Goal: Information Seeking & Learning: Check status

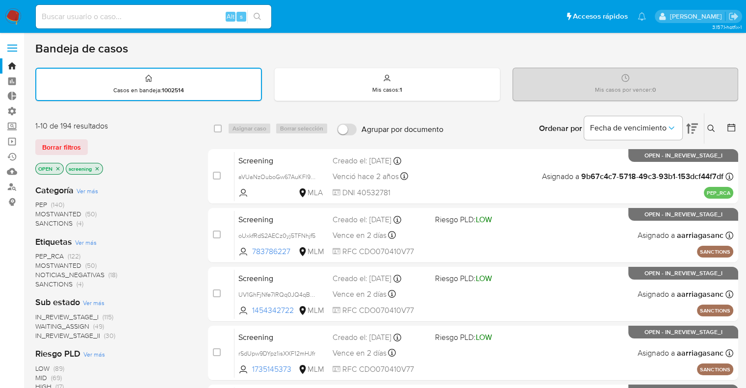
click at [92, 139] on div "Borrar filtros" at bounding box center [113, 147] width 157 height 16
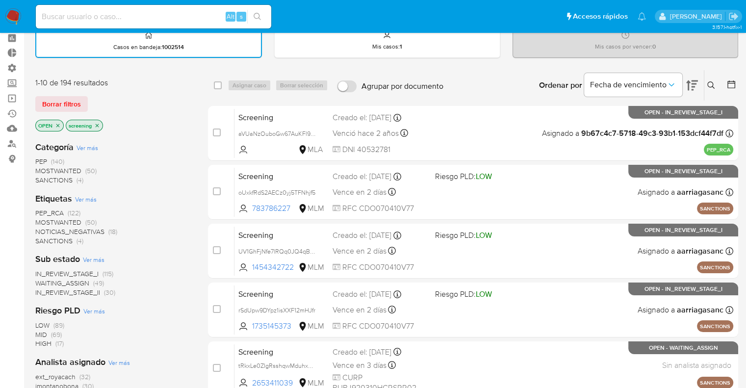
scroll to position [98, 0]
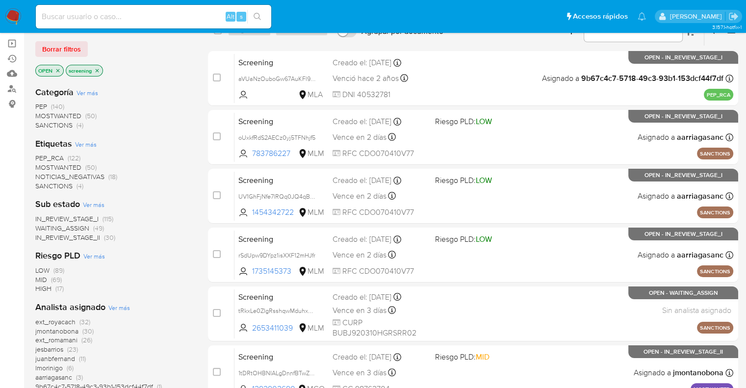
click at [45, 183] on span "SANCTIONS" at bounding box center [53, 186] width 37 height 10
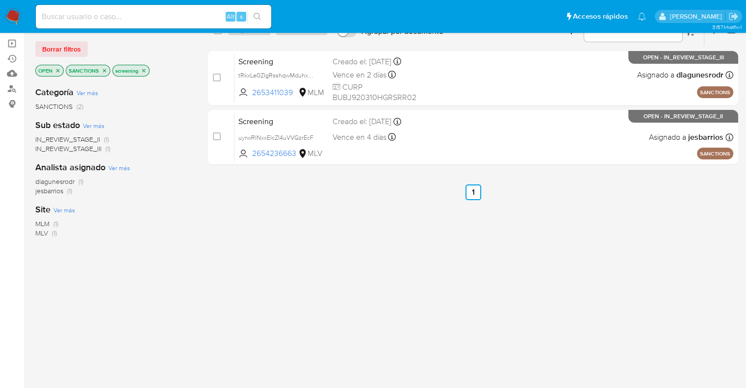
click at [106, 68] on icon "close-filter" at bounding box center [105, 71] width 6 height 6
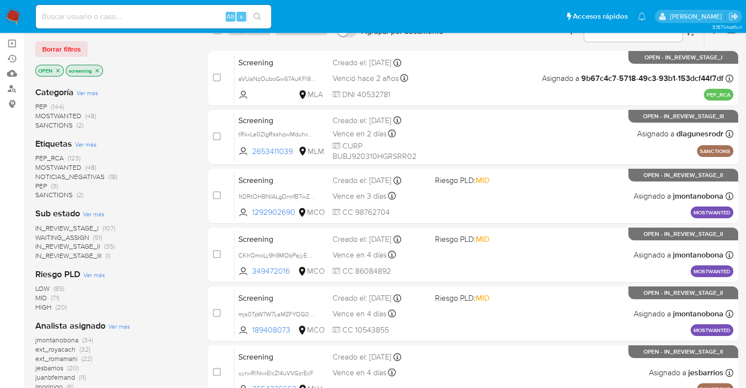
click at [40, 164] on span "MOSTWANTED" at bounding box center [58, 167] width 46 height 10
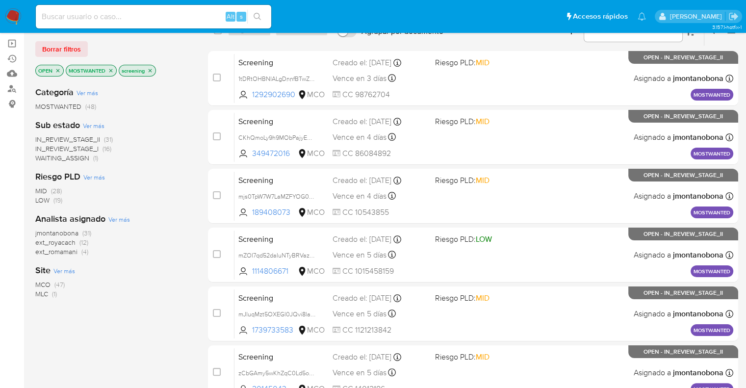
click at [41, 243] on span "ext_royacach" at bounding box center [55, 242] width 40 height 10
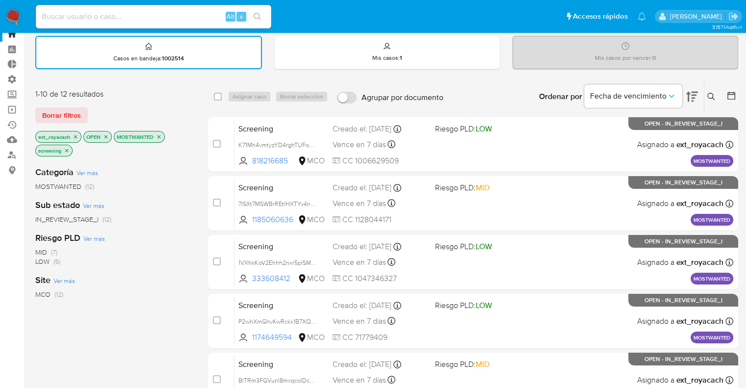
scroll to position [49, 0]
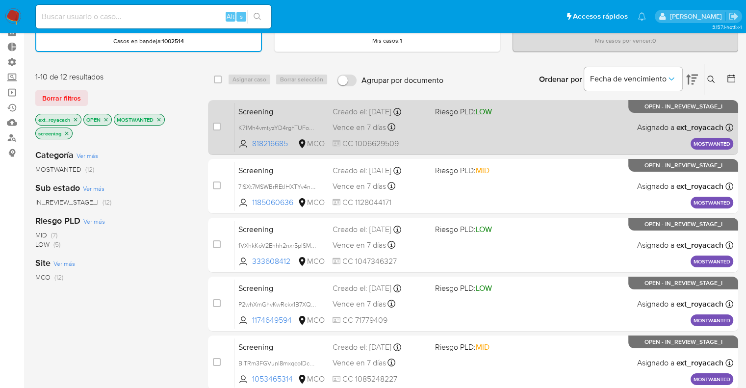
click at [292, 107] on span "Screening" at bounding box center [281, 110] width 86 height 13
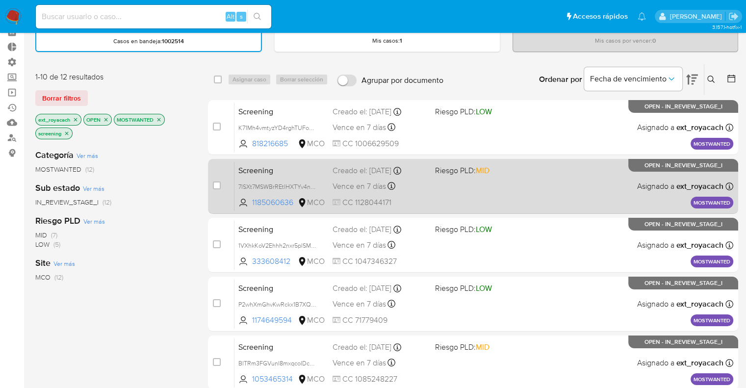
click at [284, 177] on div "Screening 7ISXt7MSWBrREtlHXTYv4n2p 1185060636 MCO Riesgo PLD: MID Creado el: 28…" at bounding box center [483, 186] width 499 height 50
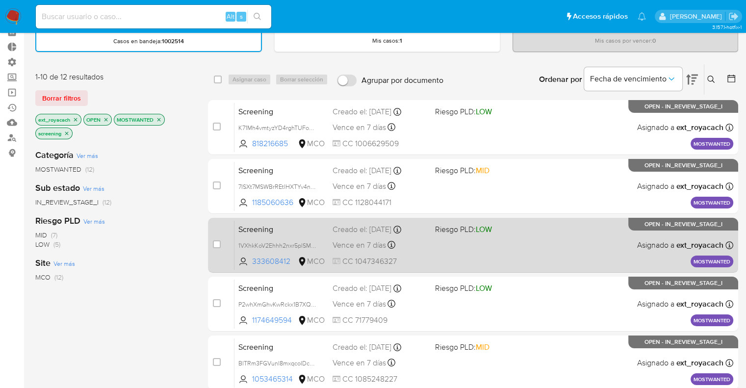
click at [289, 224] on span "Screening" at bounding box center [281, 228] width 86 height 13
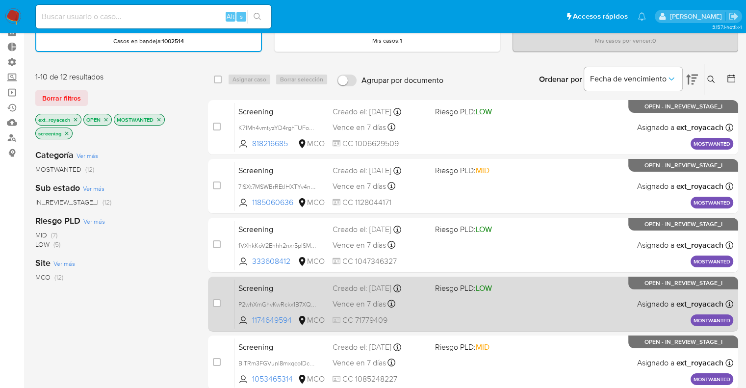
click at [297, 286] on span "Screening" at bounding box center [281, 287] width 86 height 13
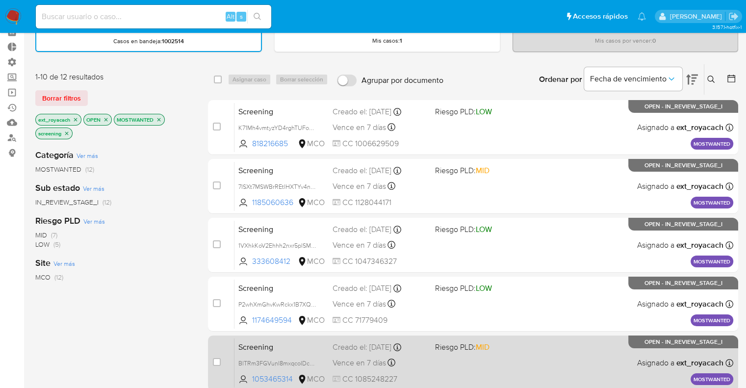
click at [305, 341] on span "Screening" at bounding box center [281, 346] width 86 height 13
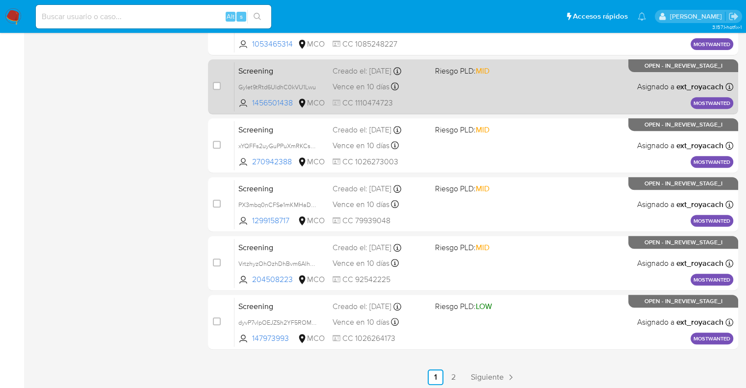
scroll to position [386, 0]
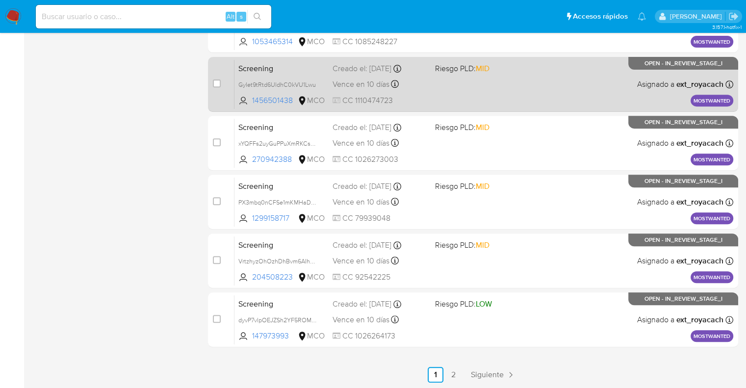
click at [286, 66] on span "Screening" at bounding box center [281, 67] width 86 height 13
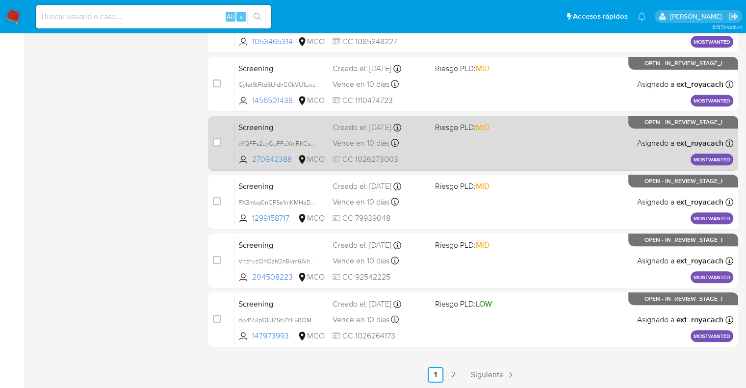
click at [306, 123] on span "Screening" at bounding box center [281, 126] width 86 height 13
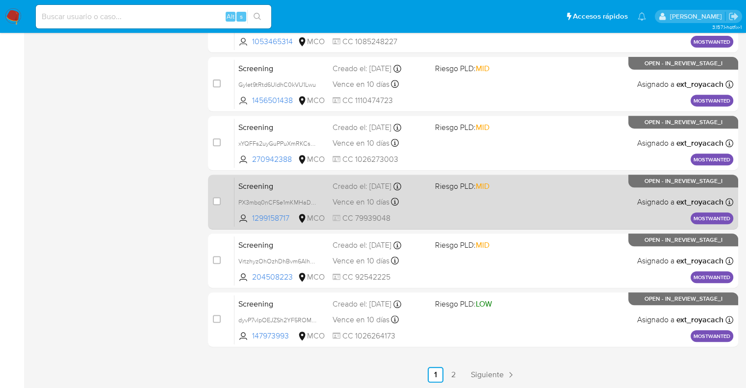
click at [290, 188] on span "Screening" at bounding box center [281, 185] width 86 height 13
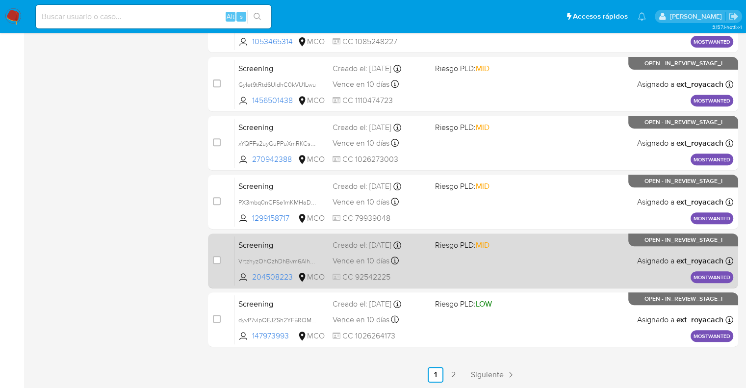
click at [305, 242] on span "Screening" at bounding box center [281, 244] width 86 height 13
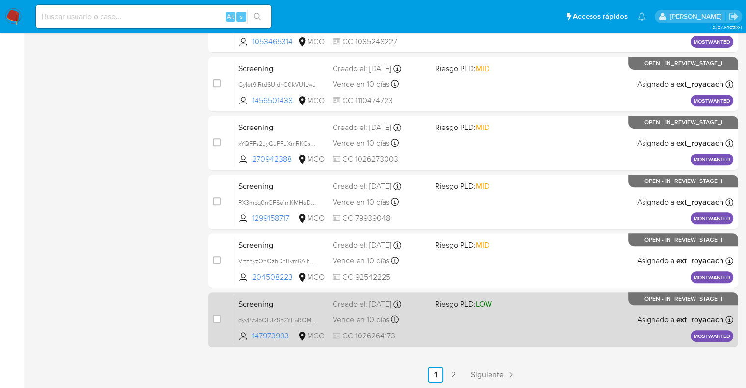
click at [298, 304] on span "Screening" at bounding box center [281, 303] width 86 height 13
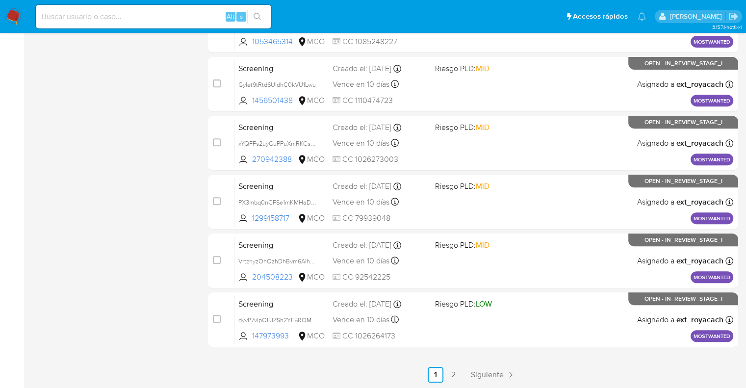
click at [466, 367] on ul "Anterior 1 2 Siguiente" at bounding box center [473, 375] width 530 height 16
click at [470, 371] on link "Siguiente" at bounding box center [493, 375] width 52 height 16
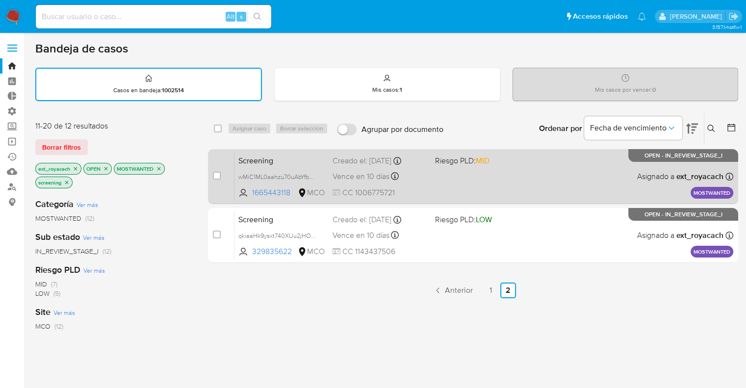
click at [300, 150] on div "case-item-checkbox No es posible asignar el caso Screening wMiC1ML0aahzu70uAbYf…" at bounding box center [473, 176] width 530 height 55
click at [288, 153] on span "Screening" at bounding box center [281, 159] width 86 height 13
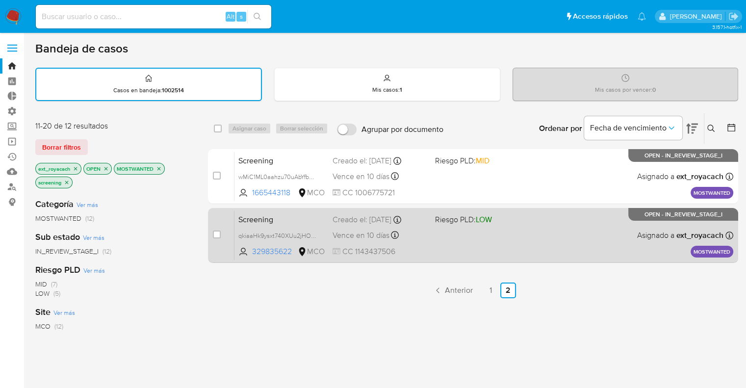
click at [287, 221] on span "Screening" at bounding box center [281, 218] width 86 height 13
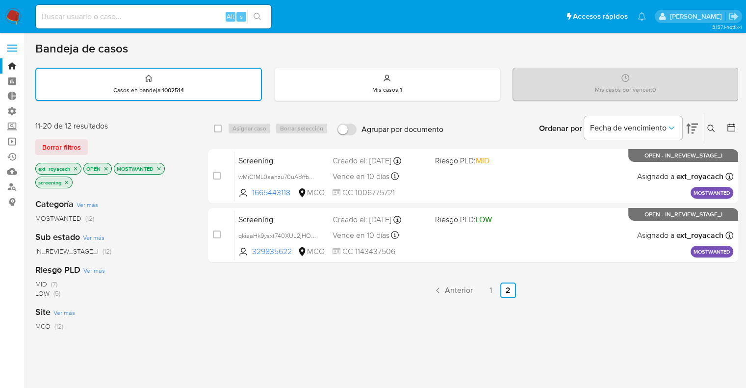
click at [105, 166] on icon "close-filter" at bounding box center [106, 169] width 6 height 6
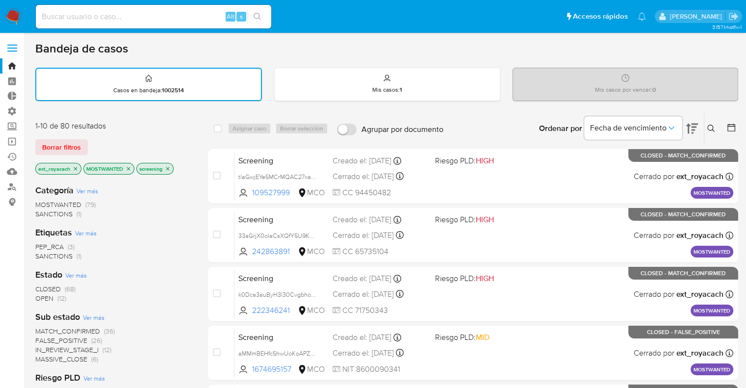
click at [76, 166] on icon "close-filter" at bounding box center [76, 169] width 6 height 6
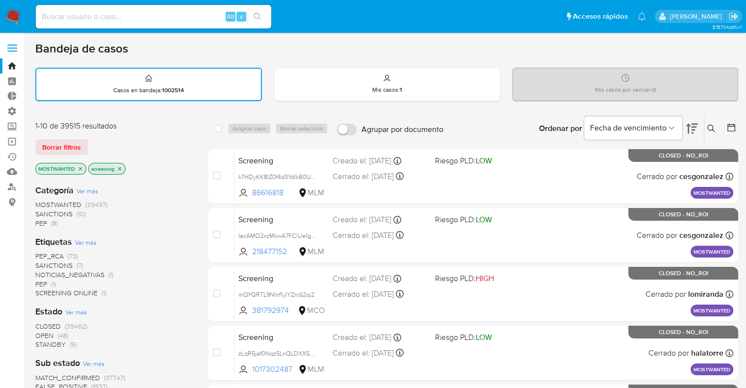
click at [78, 166] on icon "close-filter" at bounding box center [80, 169] width 6 height 6
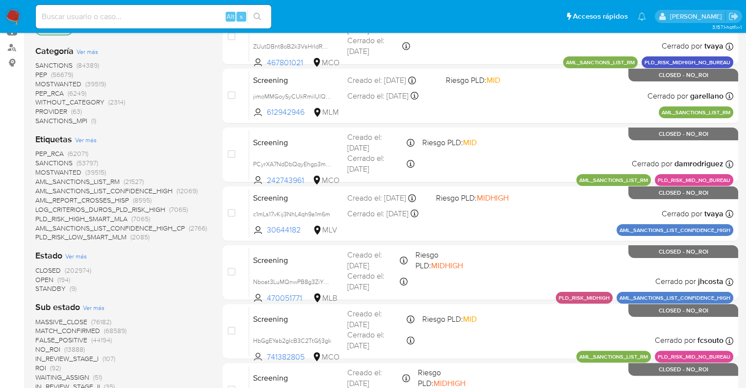
scroll to position [147, 0]
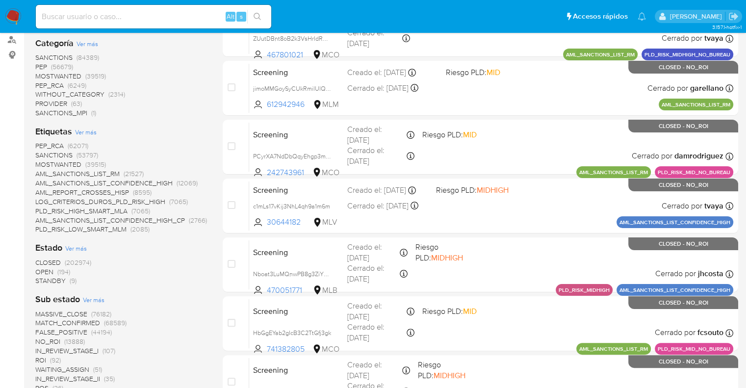
click at [35, 269] on span "OPEN" at bounding box center [44, 272] width 18 height 10
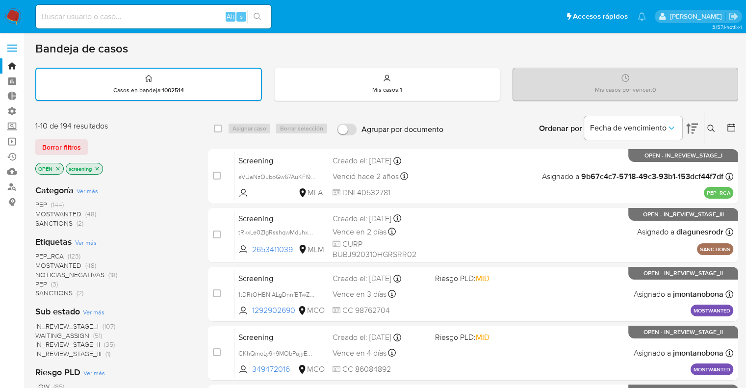
click at [37, 255] on span "PEP_RCA" at bounding box center [49, 256] width 28 height 10
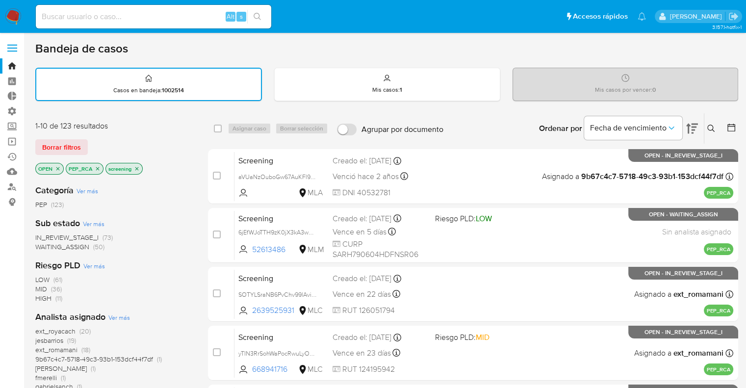
click at [97, 169] on icon "close-filter" at bounding box center [98, 169] width 6 height 6
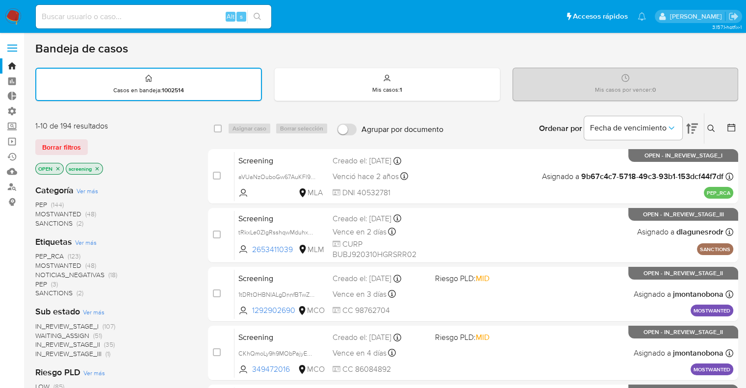
click at [99, 139] on div "Borrar filtros" at bounding box center [113, 147] width 157 height 16
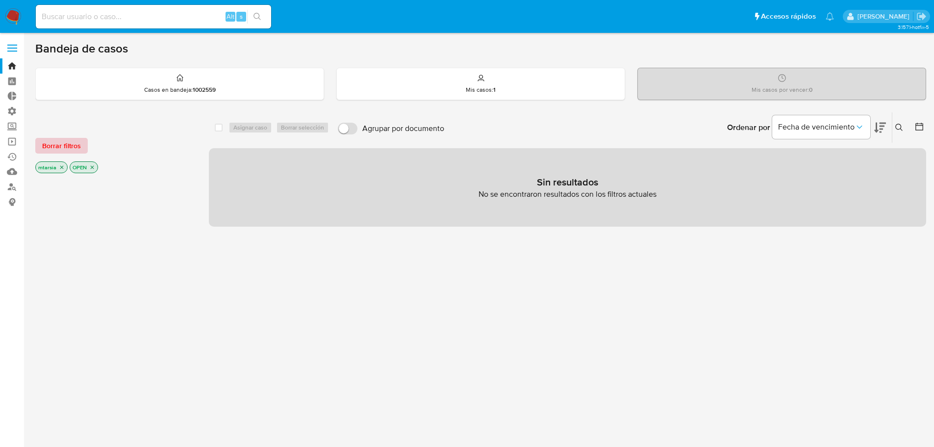
click at [86, 147] on button "Borrar filtros" at bounding box center [61, 146] width 52 height 16
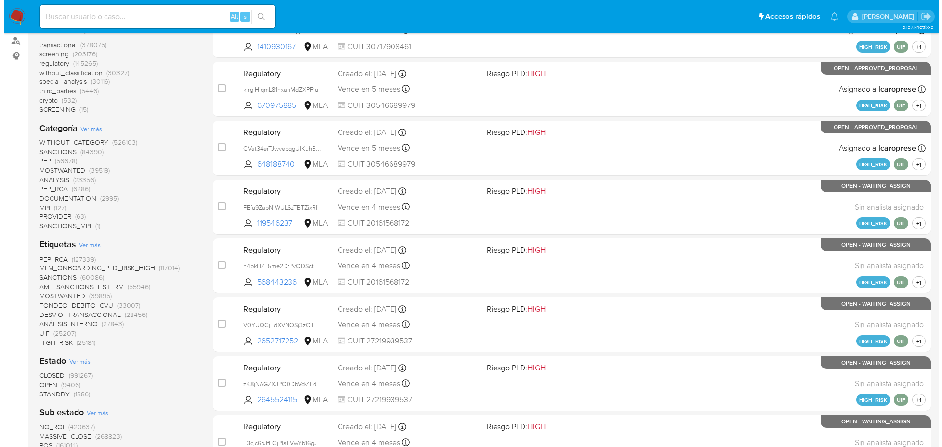
scroll to position [147, 0]
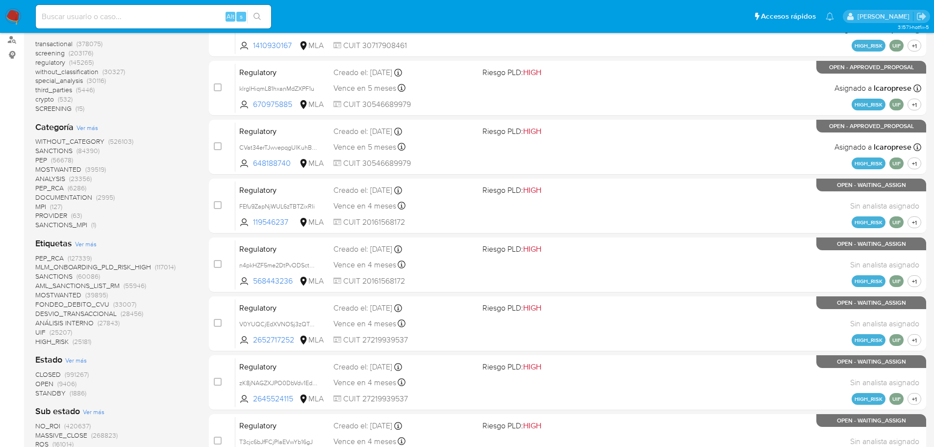
click at [76, 242] on span "Ver más" at bounding box center [86, 243] width 22 height 9
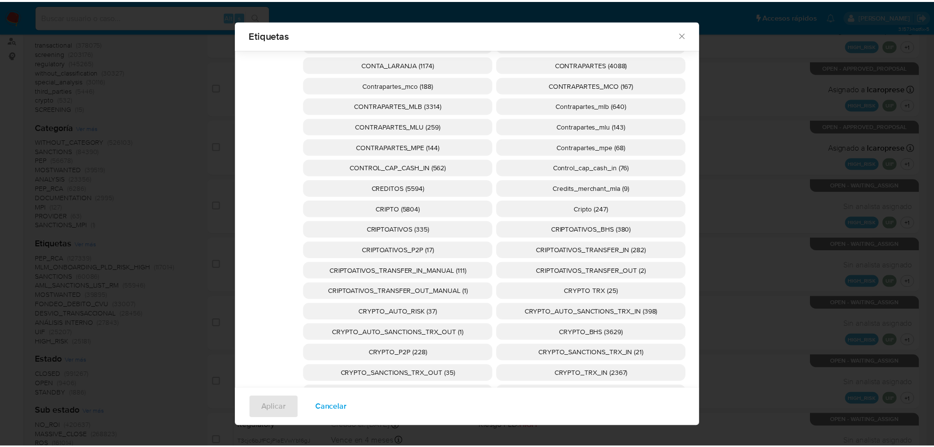
scroll to position [1415, 0]
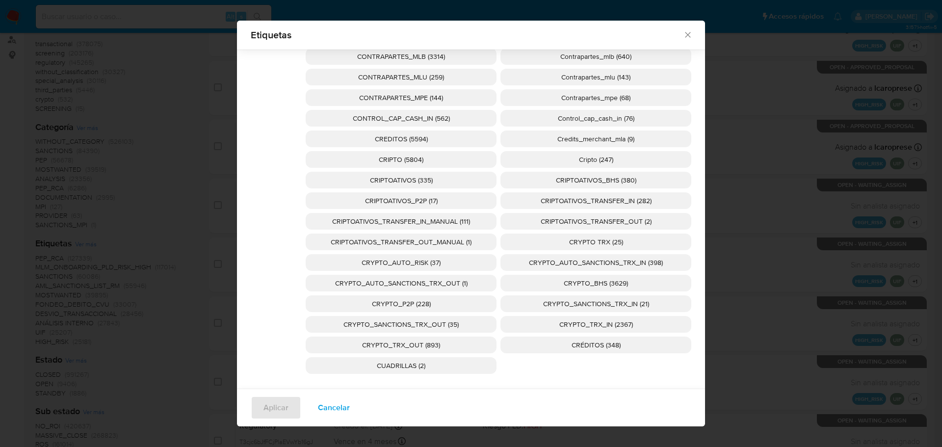
click at [527, 319] on p "CRYPTO_TRX_IN (2367)" at bounding box center [595, 324] width 191 height 17
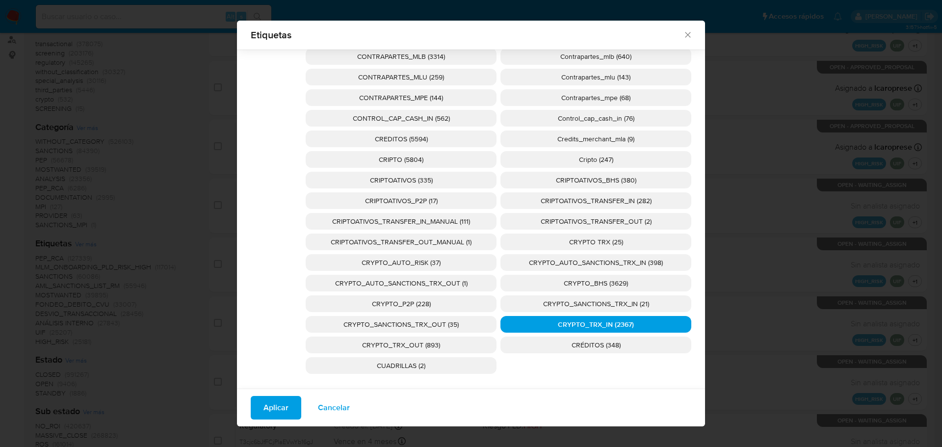
click at [460, 338] on p "CRYPTO_TRX_OUT (893)" at bounding box center [401, 344] width 191 height 17
click at [263, 411] on span "Aplicar" at bounding box center [275, 408] width 25 height 22
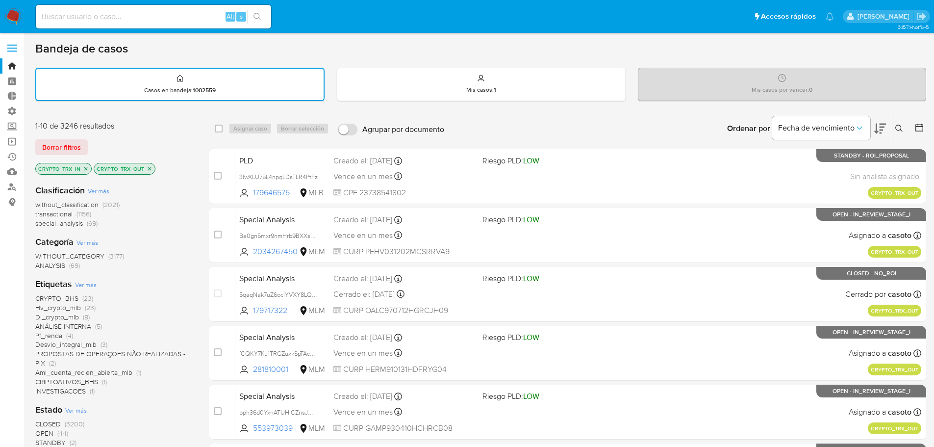
click at [40, 217] on span "transactional" at bounding box center [53, 214] width 37 height 10
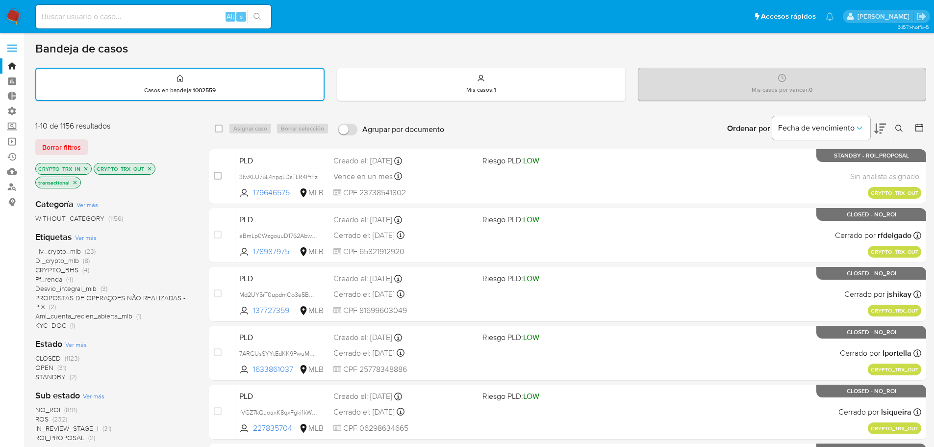
click at [76, 183] on icon "close-filter" at bounding box center [75, 181] width 3 height 3
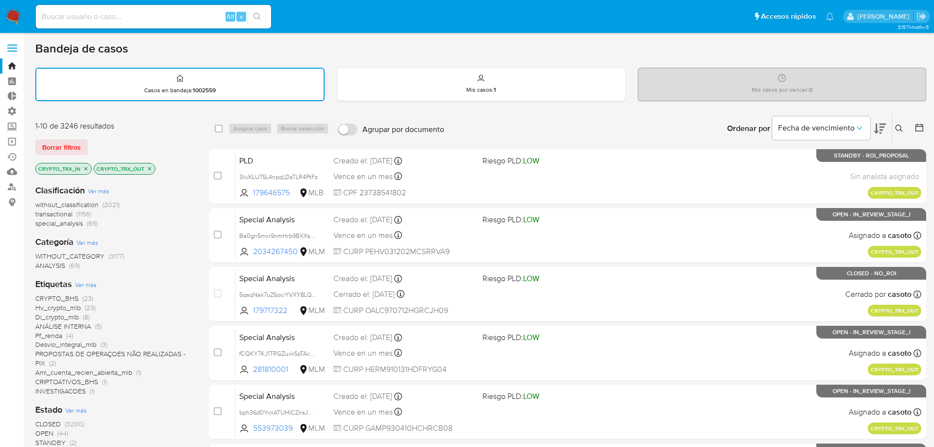
click at [45, 204] on span "without_classification" at bounding box center [66, 205] width 63 height 10
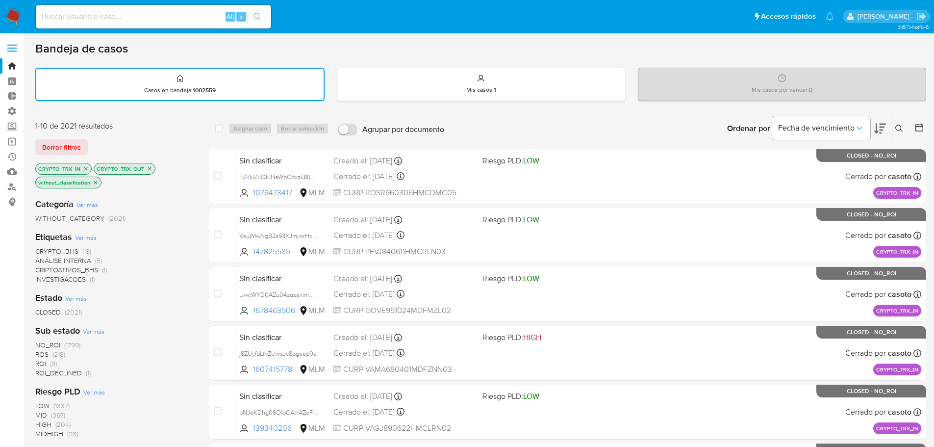
click at [94, 183] on icon "close-filter" at bounding box center [96, 182] width 6 height 6
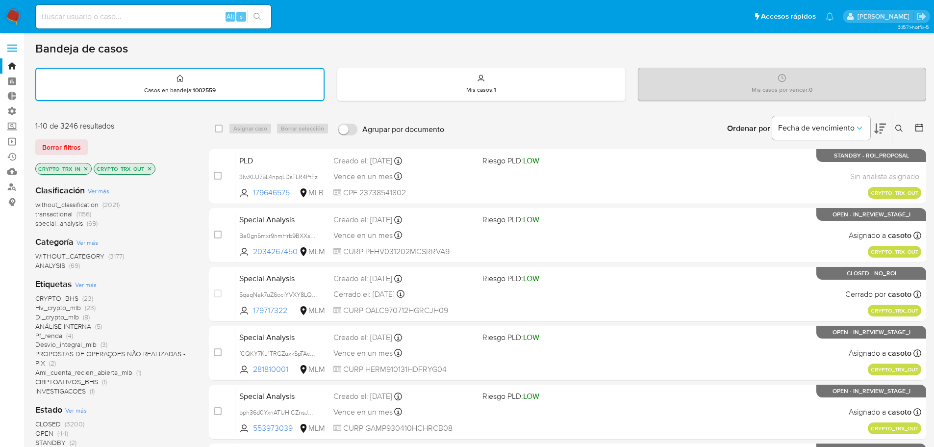
click at [119, 139] on div "Borrar filtros" at bounding box center [113, 147] width 157 height 16
click at [80, 149] on button "Borrar filtros" at bounding box center [61, 147] width 52 height 16
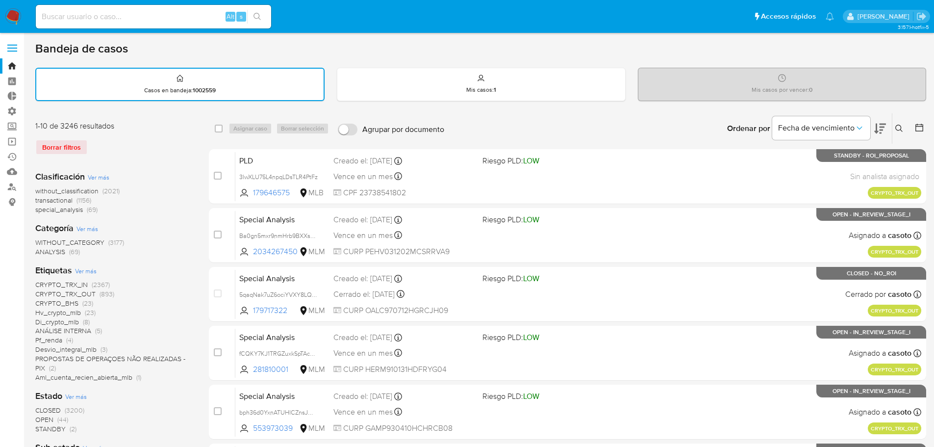
click at [92, 269] on span "Ver más" at bounding box center [86, 270] width 22 height 9
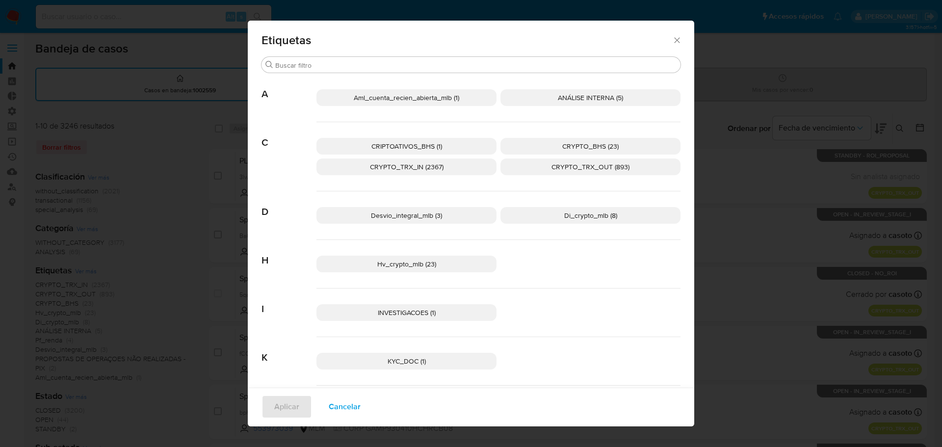
click at [346, 408] on span "Cancelar" at bounding box center [345, 407] width 32 height 22
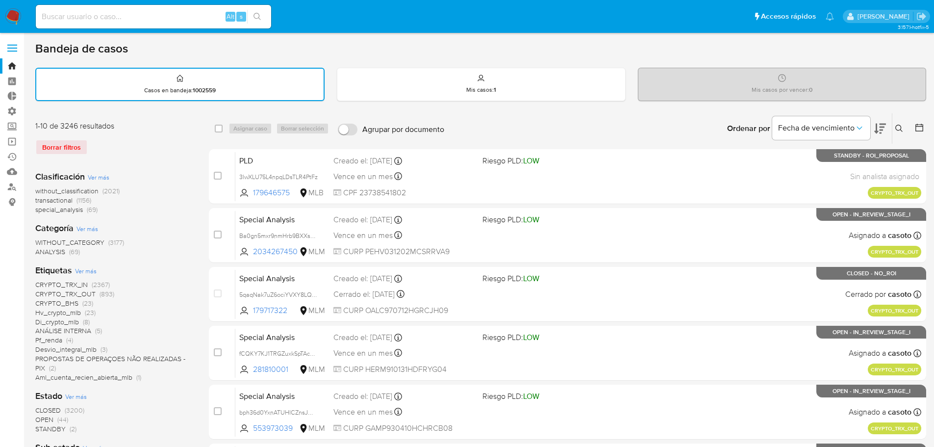
click at [16, 18] on img at bounding box center [13, 16] width 17 height 17
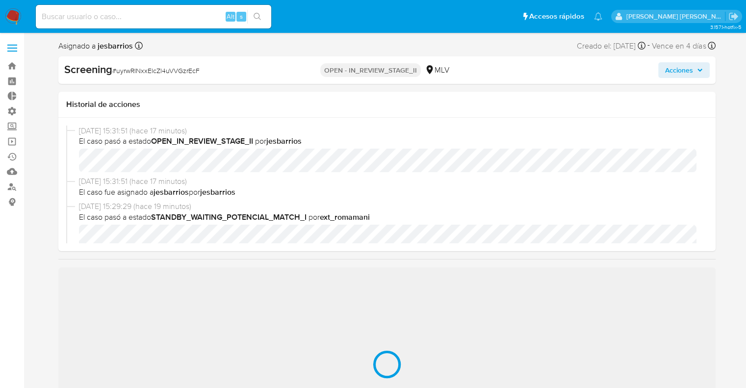
select select "10"
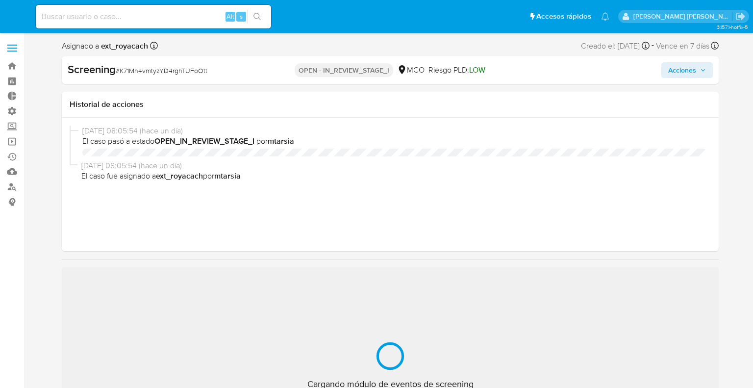
select select "10"
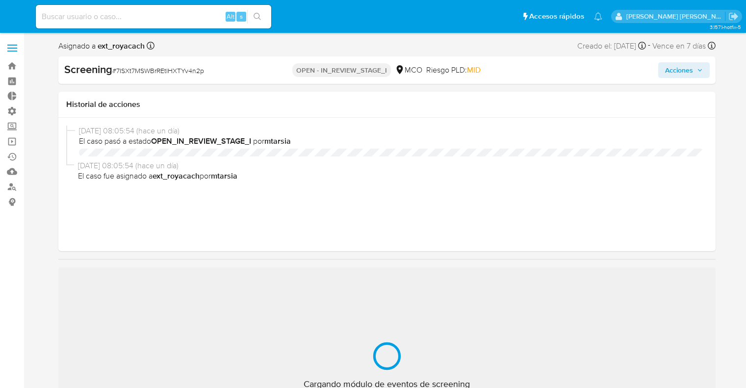
select select "10"
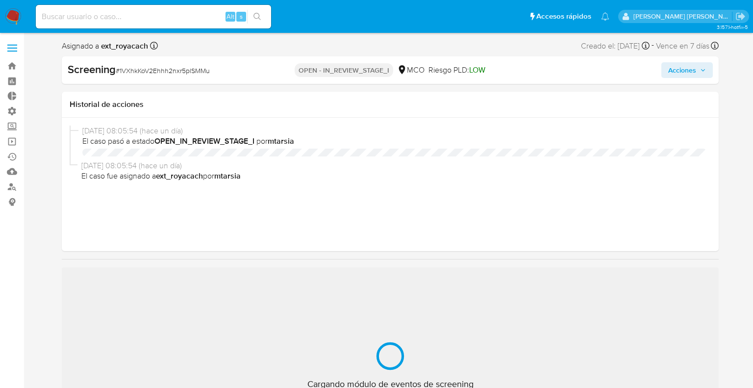
select select "10"
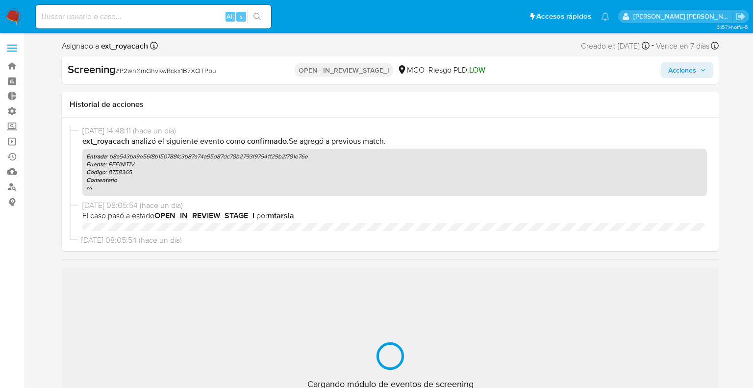
select select "10"
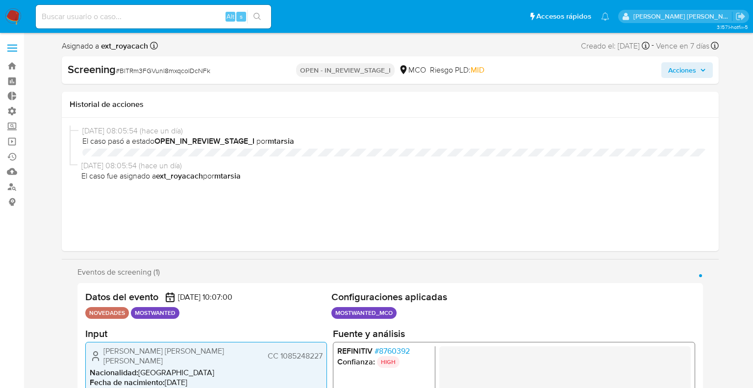
select select "10"
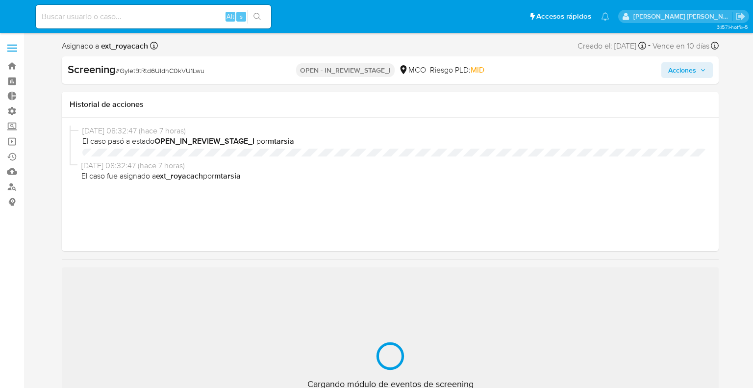
select select "10"
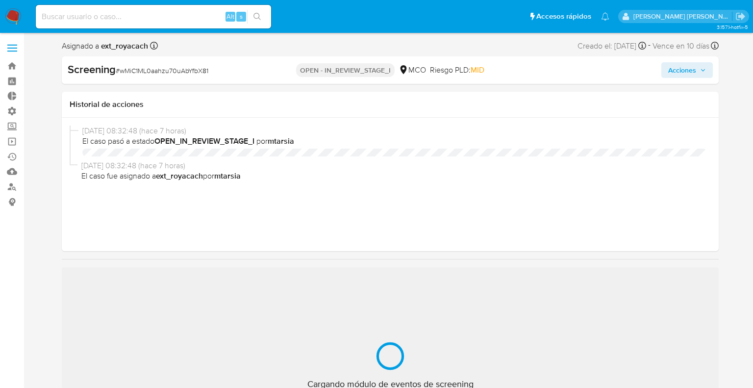
select select "10"
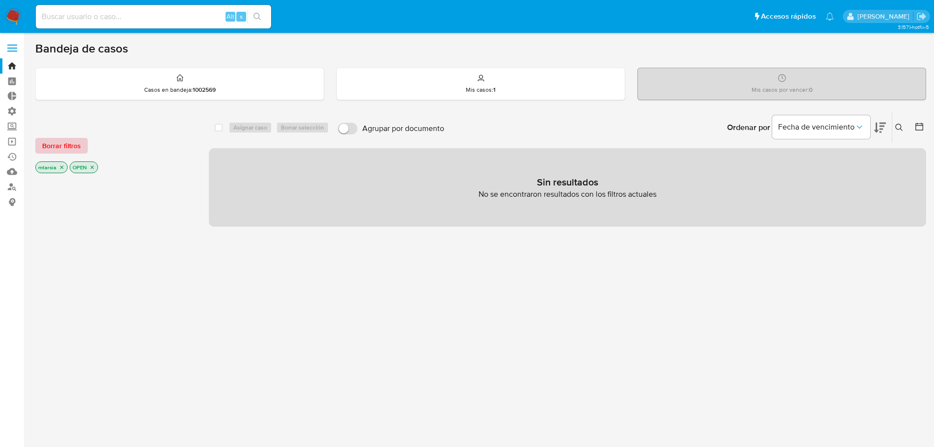
click at [85, 146] on button "Borrar filtros" at bounding box center [61, 146] width 52 height 16
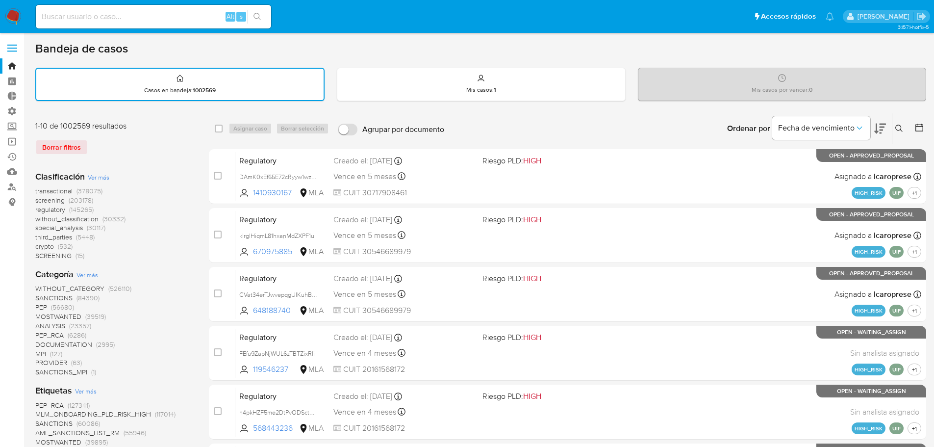
click at [39, 247] on span "crypto" at bounding box center [44, 246] width 19 height 10
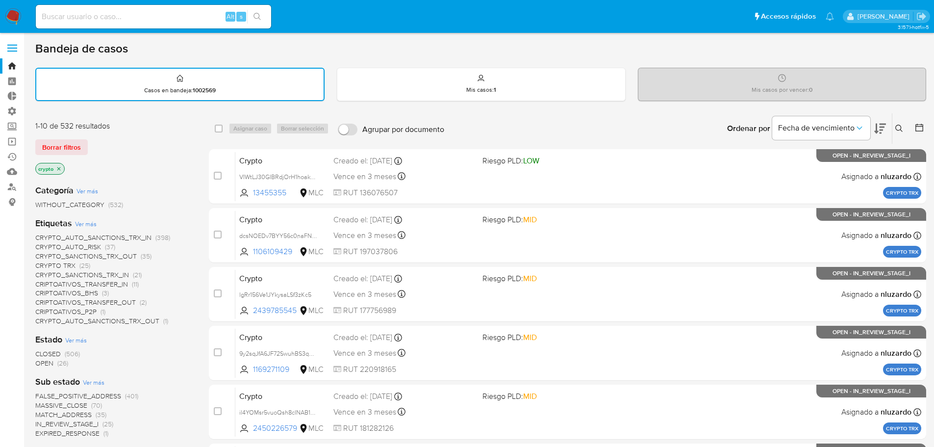
drag, startPoint x: 158, startPoint y: 275, endPoint x: 27, endPoint y: 278, distance: 131.0
click at [27, 278] on main "3.157.1-hotfix-5" at bounding box center [467, 387] width 934 height 775
click at [150, 275] on div "CRYPTO_AUTO_SANCTIONS_TRX_IN (398) CRYPTO_AUTO_RISK (37) CRYPTO_SANCTIONS_TRX_O…" at bounding box center [114, 279] width 158 height 93
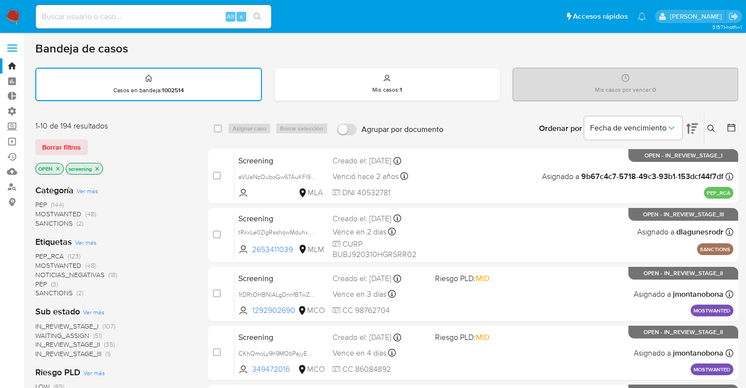
click at [38, 292] on span "SANCTIONS" at bounding box center [53, 293] width 37 height 10
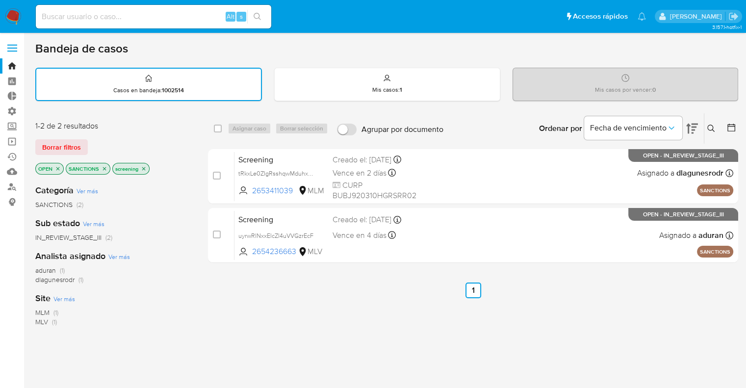
click at [106, 170] on icon "close-filter" at bounding box center [105, 169] width 6 height 6
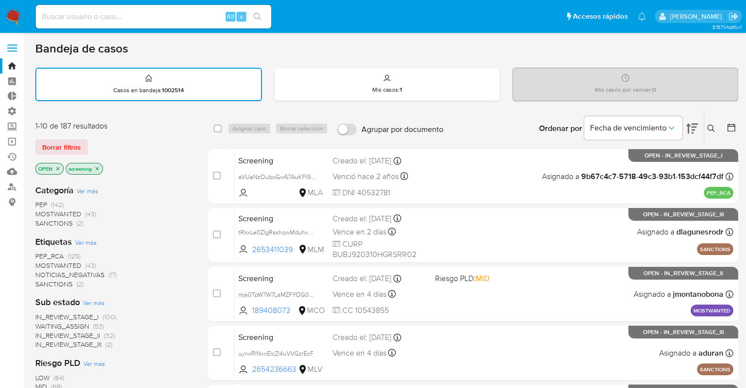
click at [40, 265] on span "MOSTWANTED" at bounding box center [58, 265] width 46 height 10
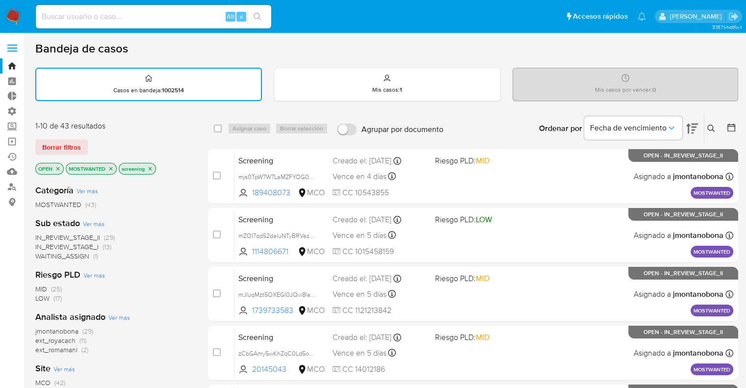
click at [112, 167] on icon "close-filter" at bounding box center [110, 168] width 3 height 3
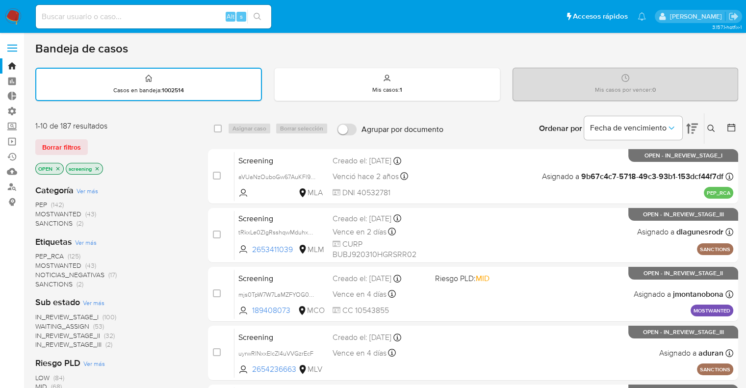
click at [39, 253] on span "PEP_RCA" at bounding box center [49, 256] width 28 height 10
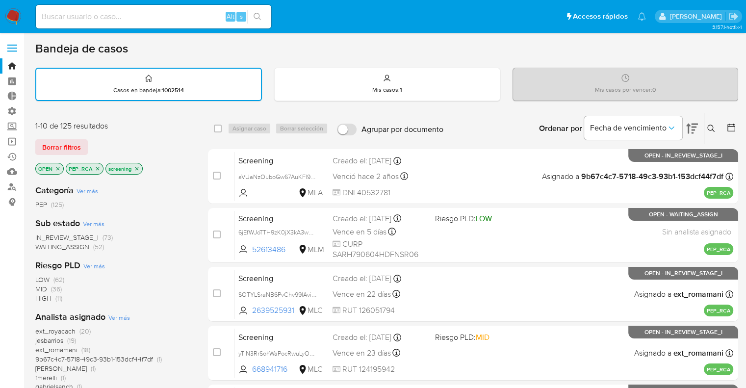
click at [97, 168] on icon "close-filter" at bounding box center [98, 169] width 6 height 6
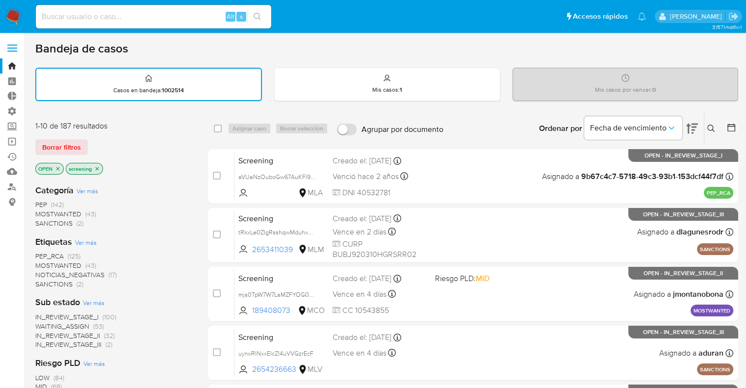
click at [45, 253] on span "PEP_RCA" at bounding box center [49, 256] width 28 height 10
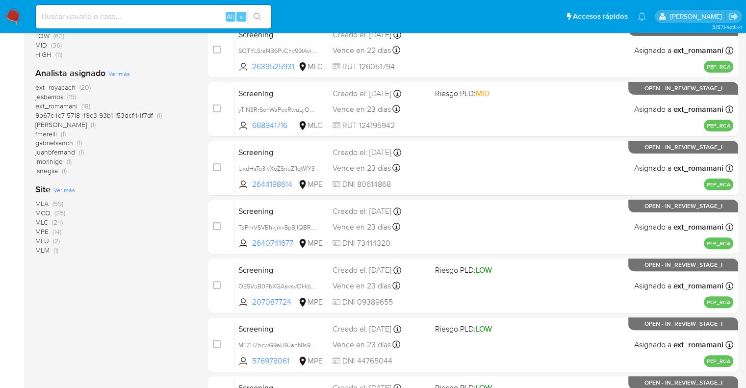
scroll to position [245, 0]
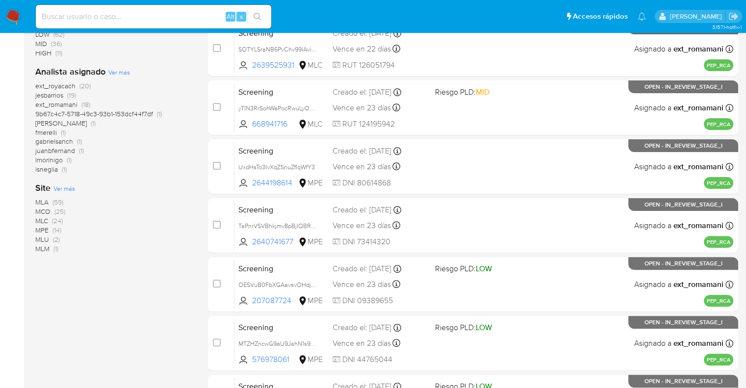
click at [42, 246] on span "MLM" at bounding box center [42, 249] width 14 height 10
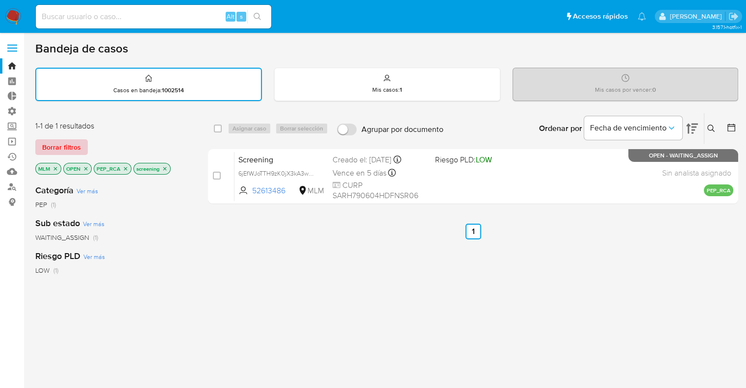
click at [81, 152] on button "Borrar filtros" at bounding box center [61, 147] width 52 height 16
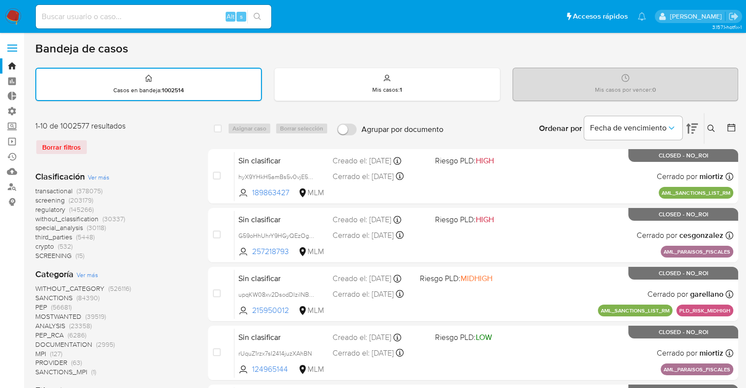
click at [41, 209] on span "regulatory" at bounding box center [50, 209] width 30 height 10
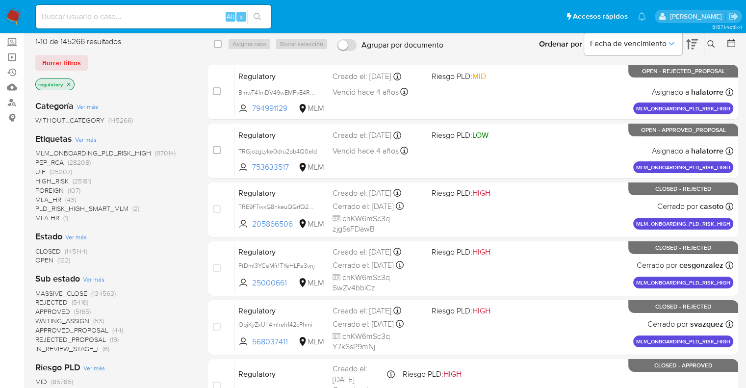
scroll to position [147, 0]
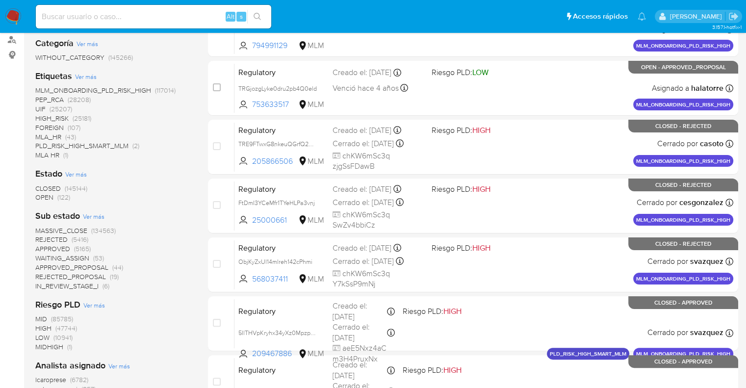
click at [39, 200] on span "OPEN" at bounding box center [44, 197] width 18 height 10
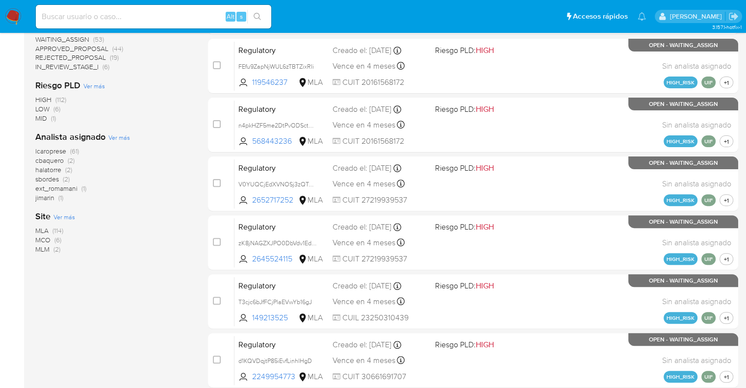
scroll to position [294, 0]
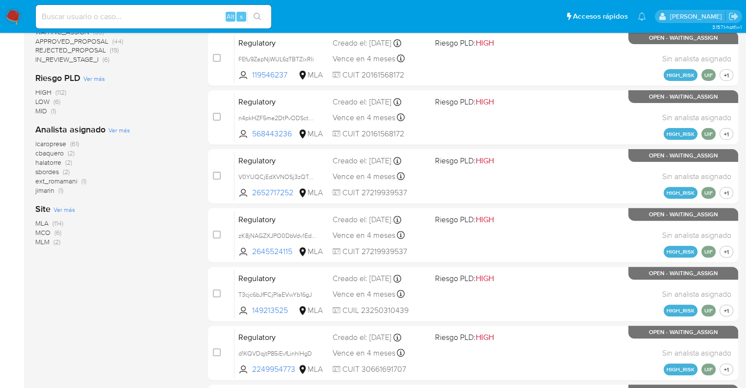
click at [41, 230] on span "MCO" at bounding box center [42, 233] width 15 height 10
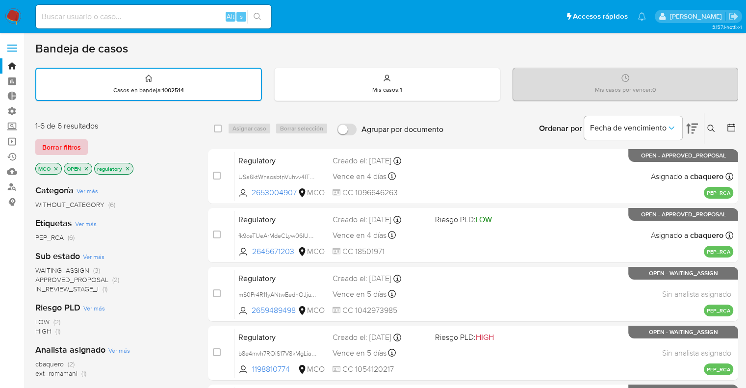
click at [83, 145] on button "Borrar filtros" at bounding box center [61, 147] width 52 height 16
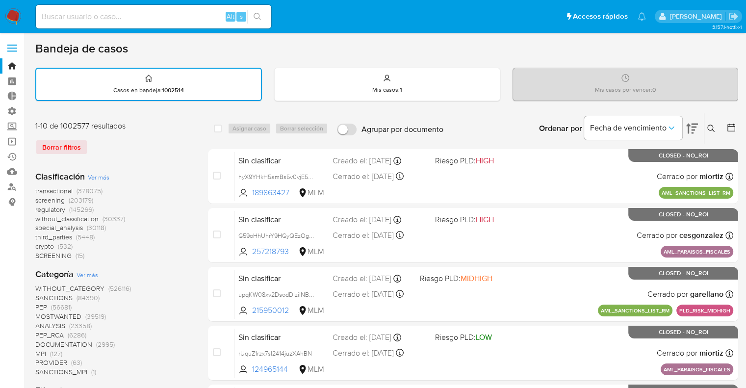
click at [37, 200] on span "screening" at bounding box center [49, 200] width 29 height 10
